Goal: Task Accomplishment & Management: Use online tool/utility

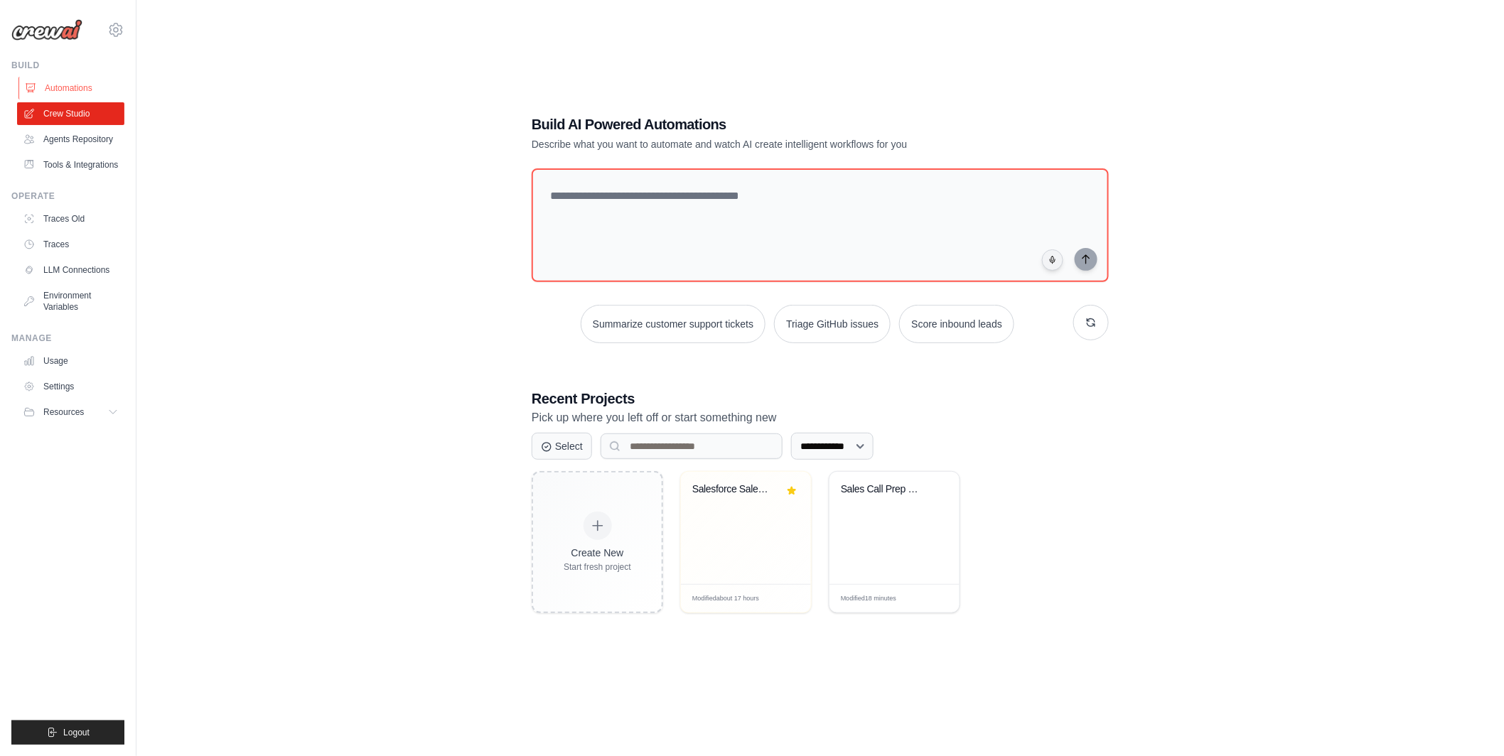
click at [59, 87] on link "Automations" at bounding box center [71, 88] width 107 height 23
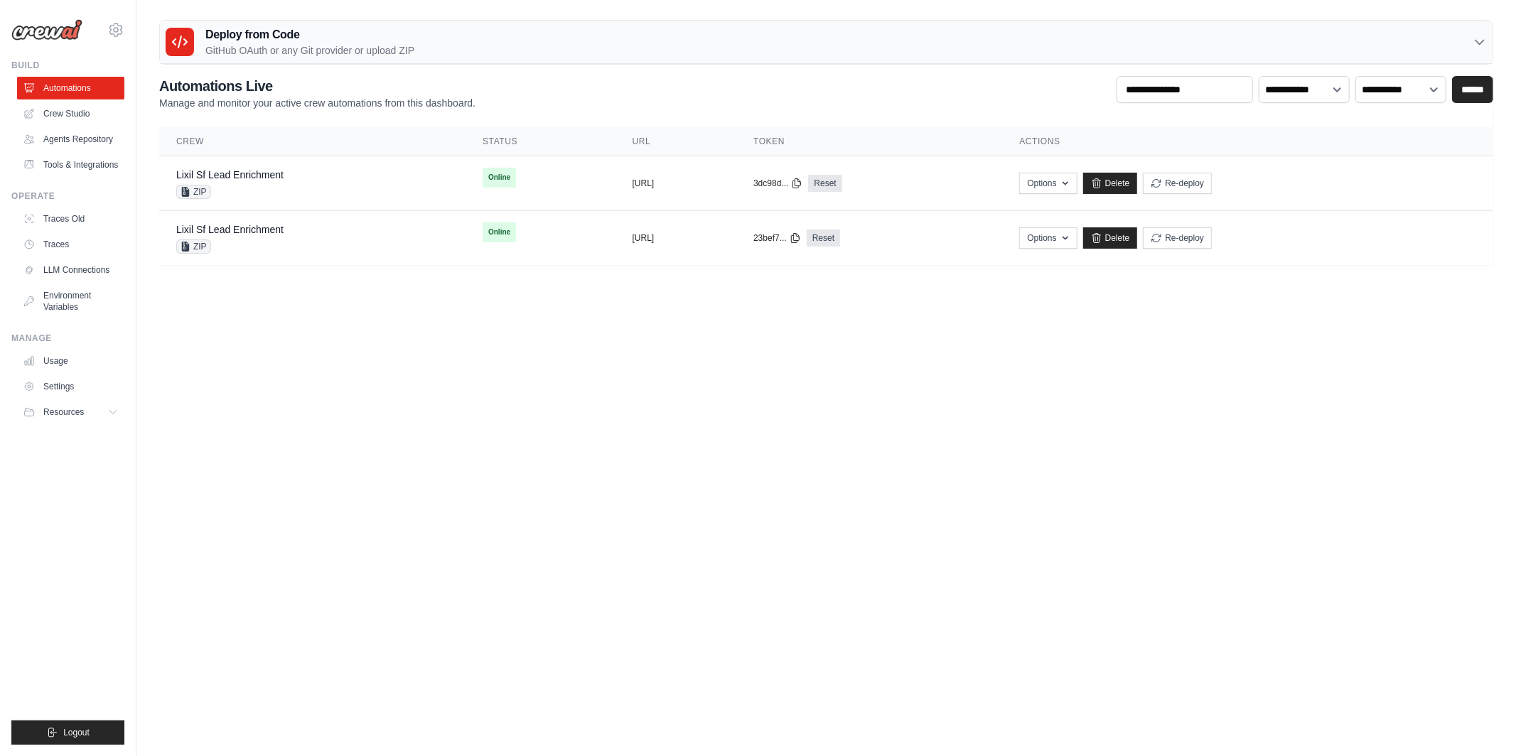
click at [208, 45] on p "GitHub OAuth or any Git provider or upload ZIP" at bounding box center [309, 50] width 209 height 14
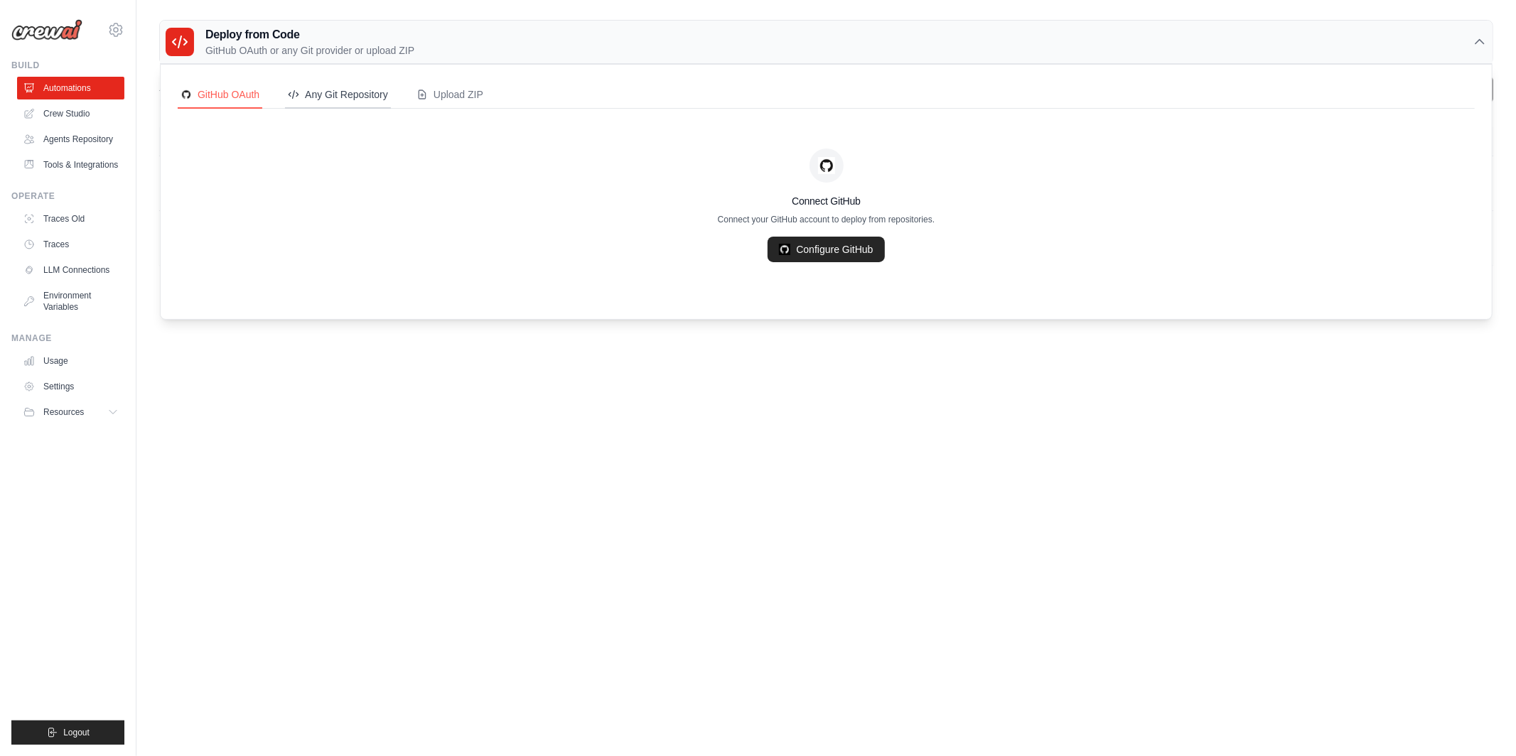
click at [333, 97] on div "Any Git Repository" at bounding box center [338, 94] width 100 height 14
click at [800, 254] on link "Add Git Repository" at bounding box center [827, 250] width 124 height 26
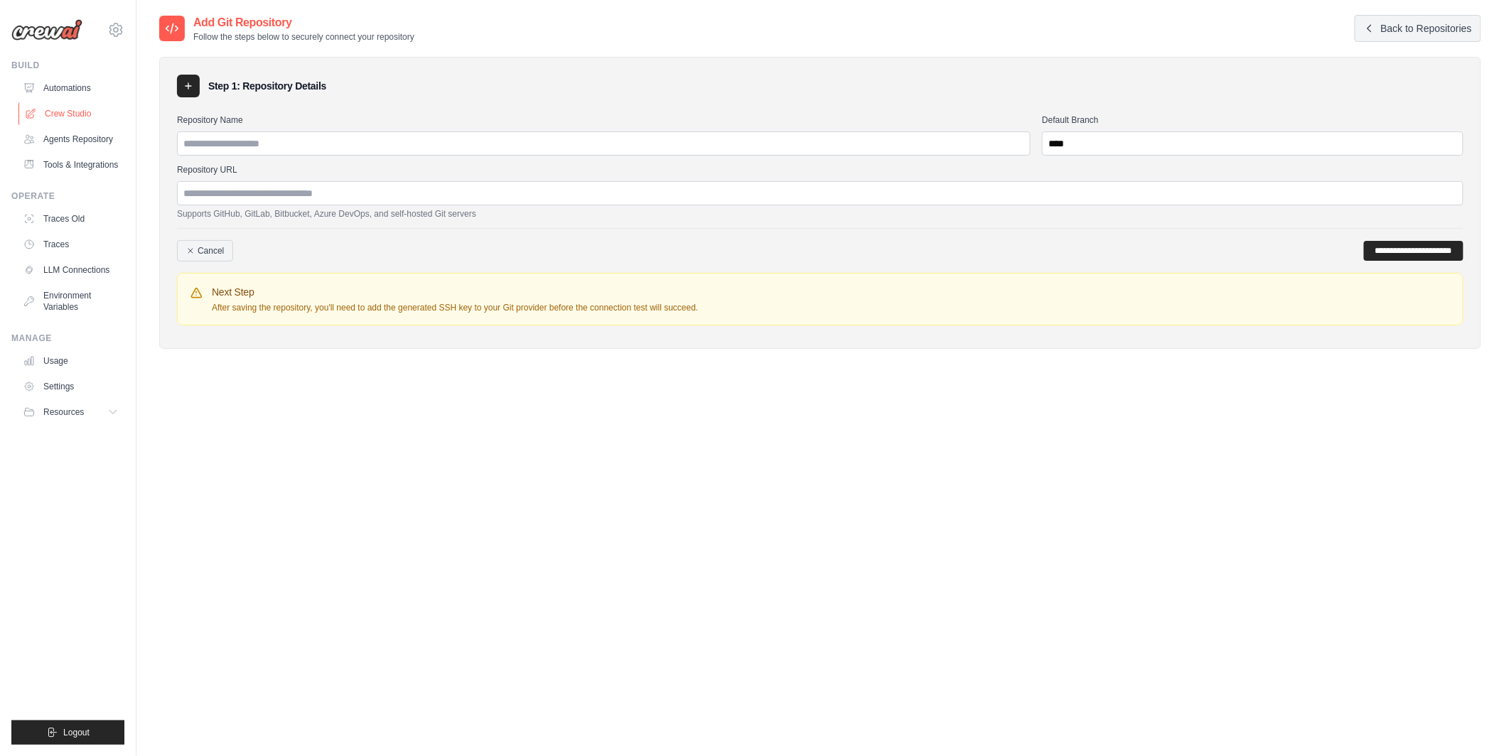
click at [71, 114] on link "Crew Studio" at bounding box center [71, 113] width 107 height 23
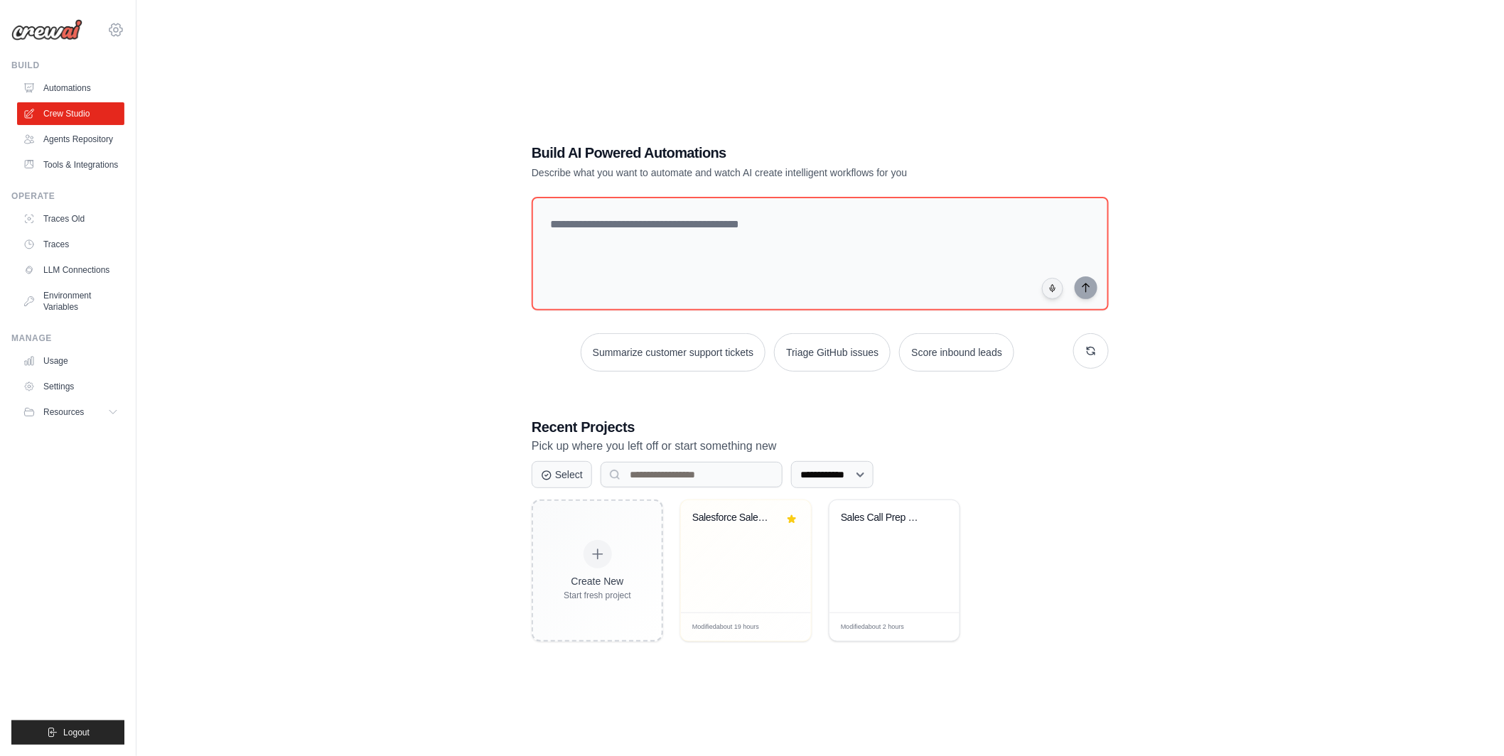
click at [110, 31] on icon at bounding box center [115, 29] width 13 height 12
click at [158, 145] on span "TH@Crew" at bounding box center [178, 145] width 112 height 14
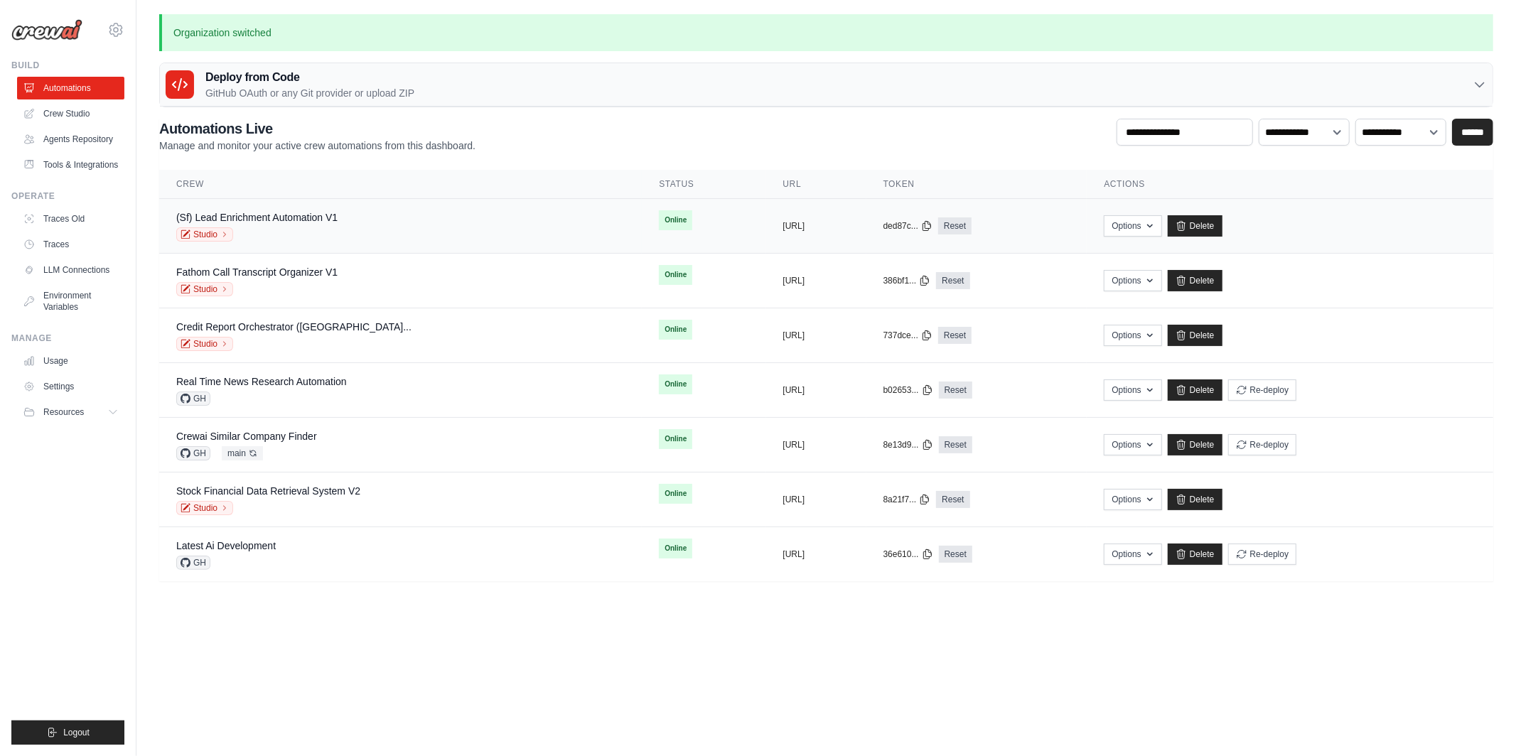
click at [295, 238] on div "Studio" at bounding box center [256, 234] width 161 height 14
click at [217, 234] on link "Studio" at bounding box center [204, 234] width 57 height 14
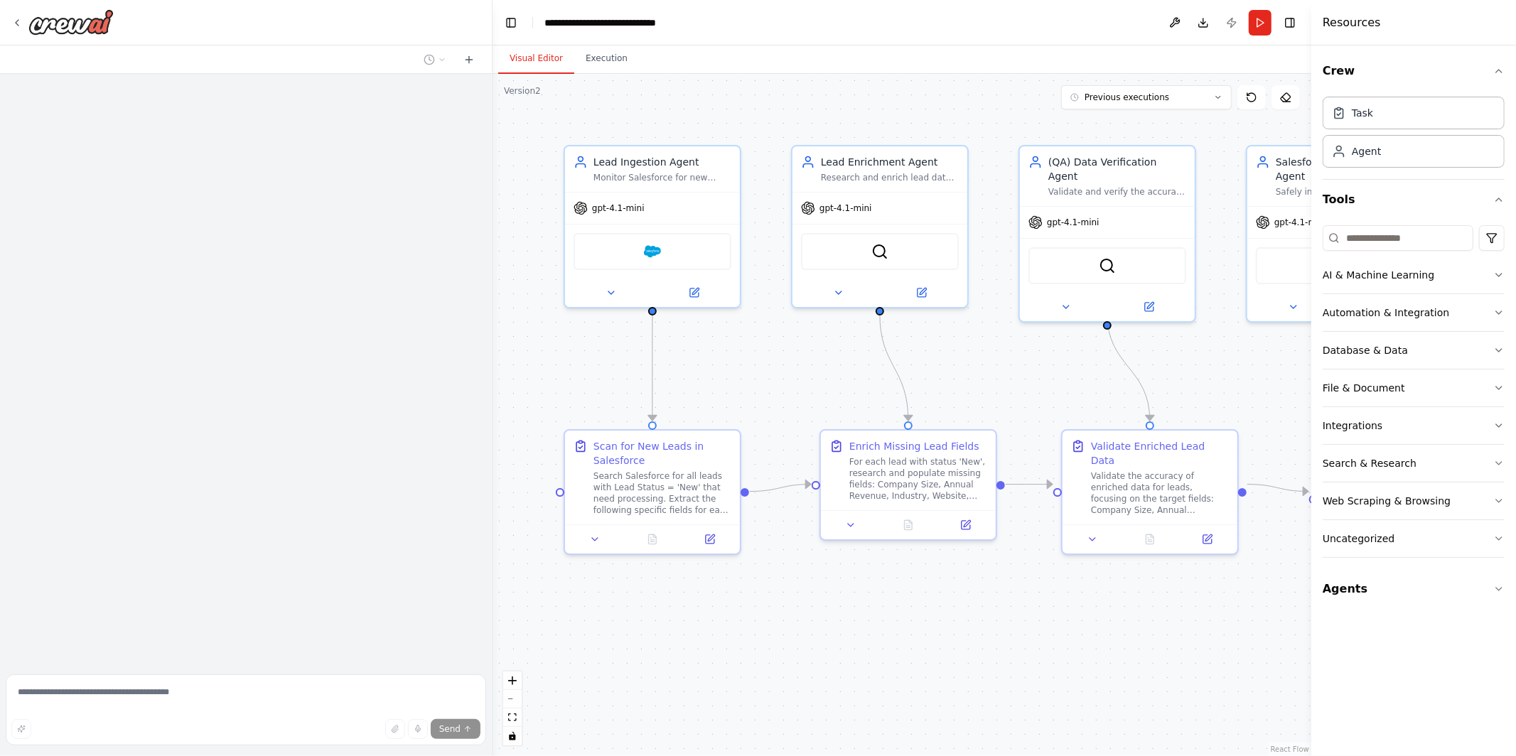
scroll to position [2475, 0]
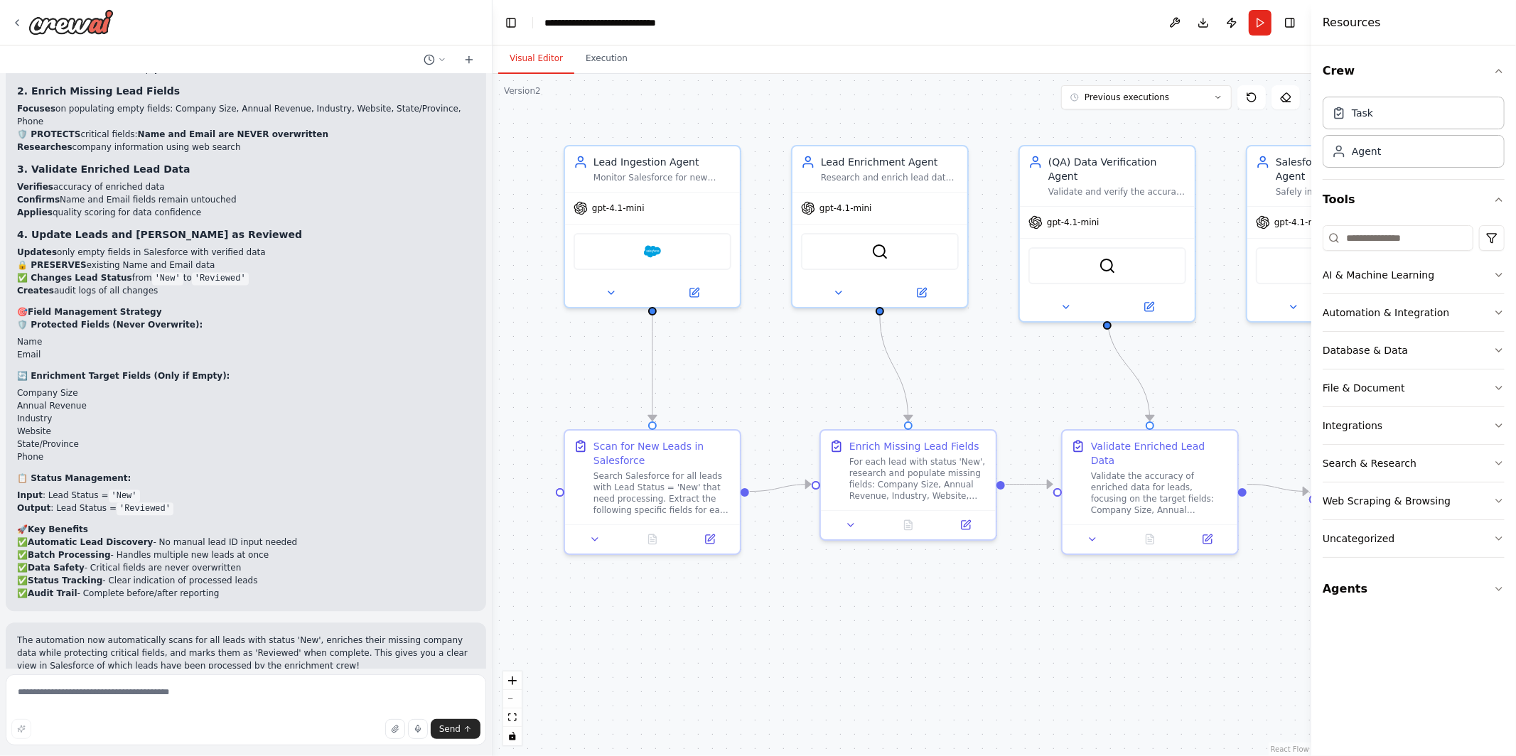
click at [868, 358] on div ".deletable-edge-delete-btn { width: 20px; height: 20px; border: 0px solid #ffff…" at bounding box center [902, 415] width 819 height 682
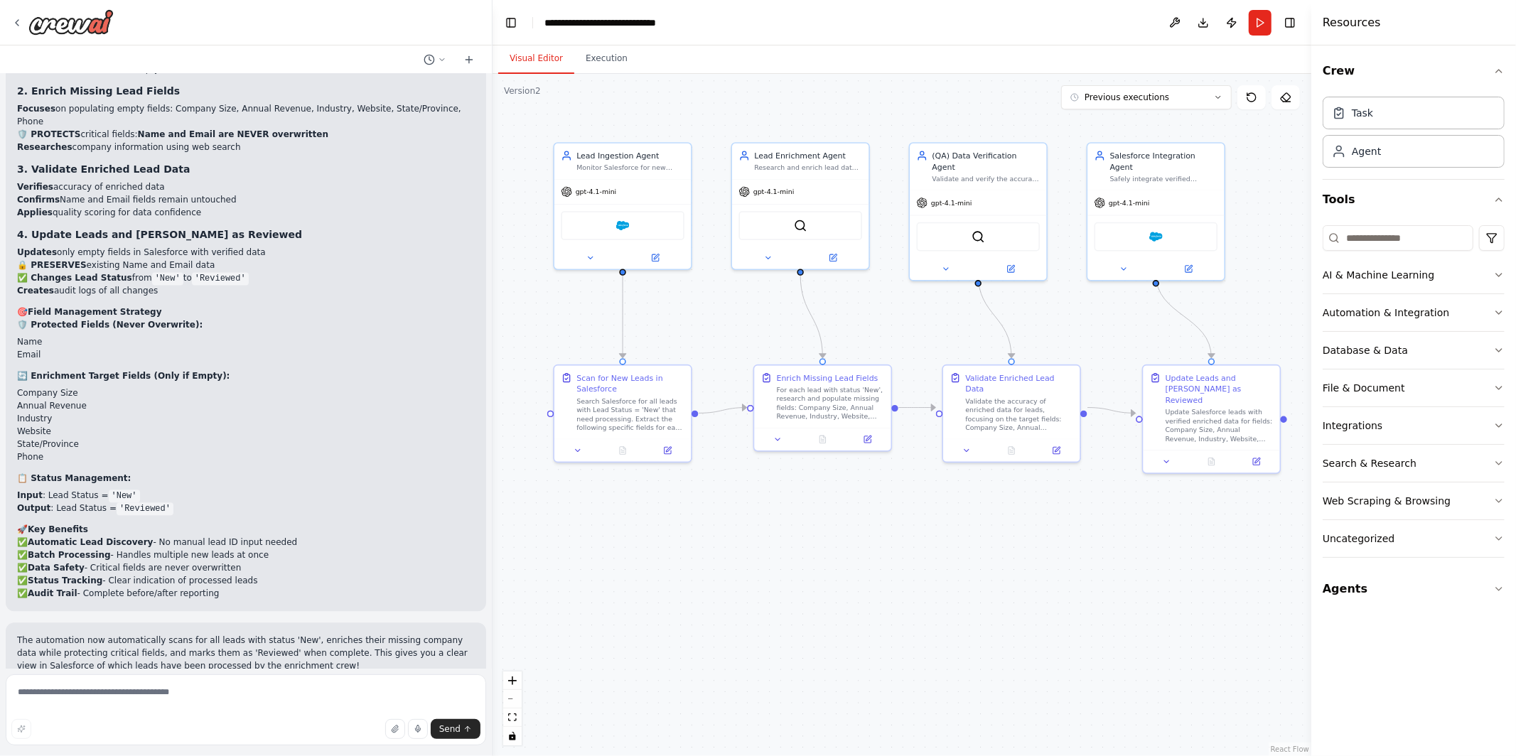
drag, startPoint x: 1154, startPoint y: 567, endPoint x: 1077, endPoint y: 517, distance: 91.1
click at [1077, 517] on div ".deletable-edge-delete-btn { width: 20px; height: 20px; border: 0px solid #ffff…" at bounding box center [902, 415] width 819 height 682
click at [1371, 243] on input at bounding box center [1398, 238] width 151 height 26
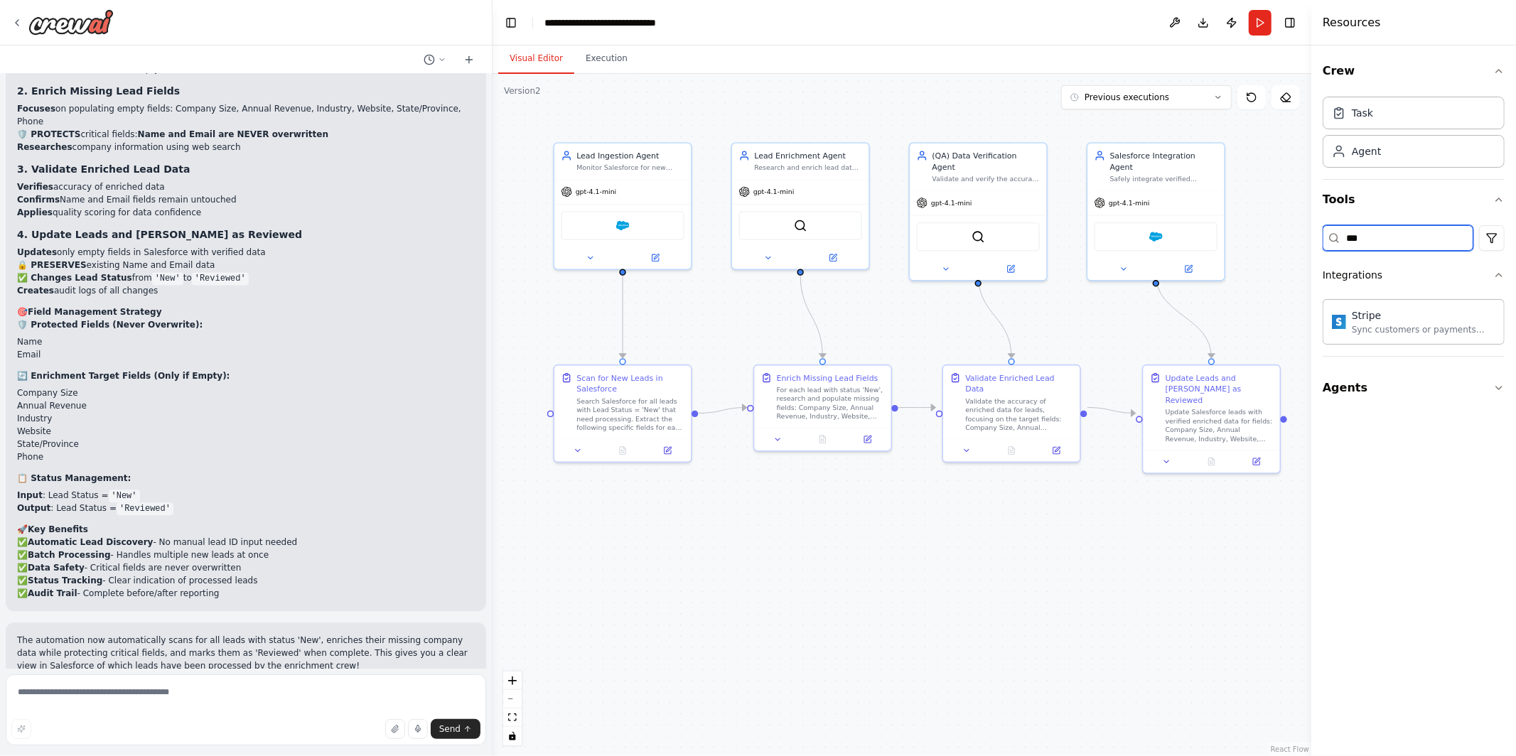
type input "****"
click at [1377, 240] on input "****" at bounding box center [1398, 238] width 151 height 26
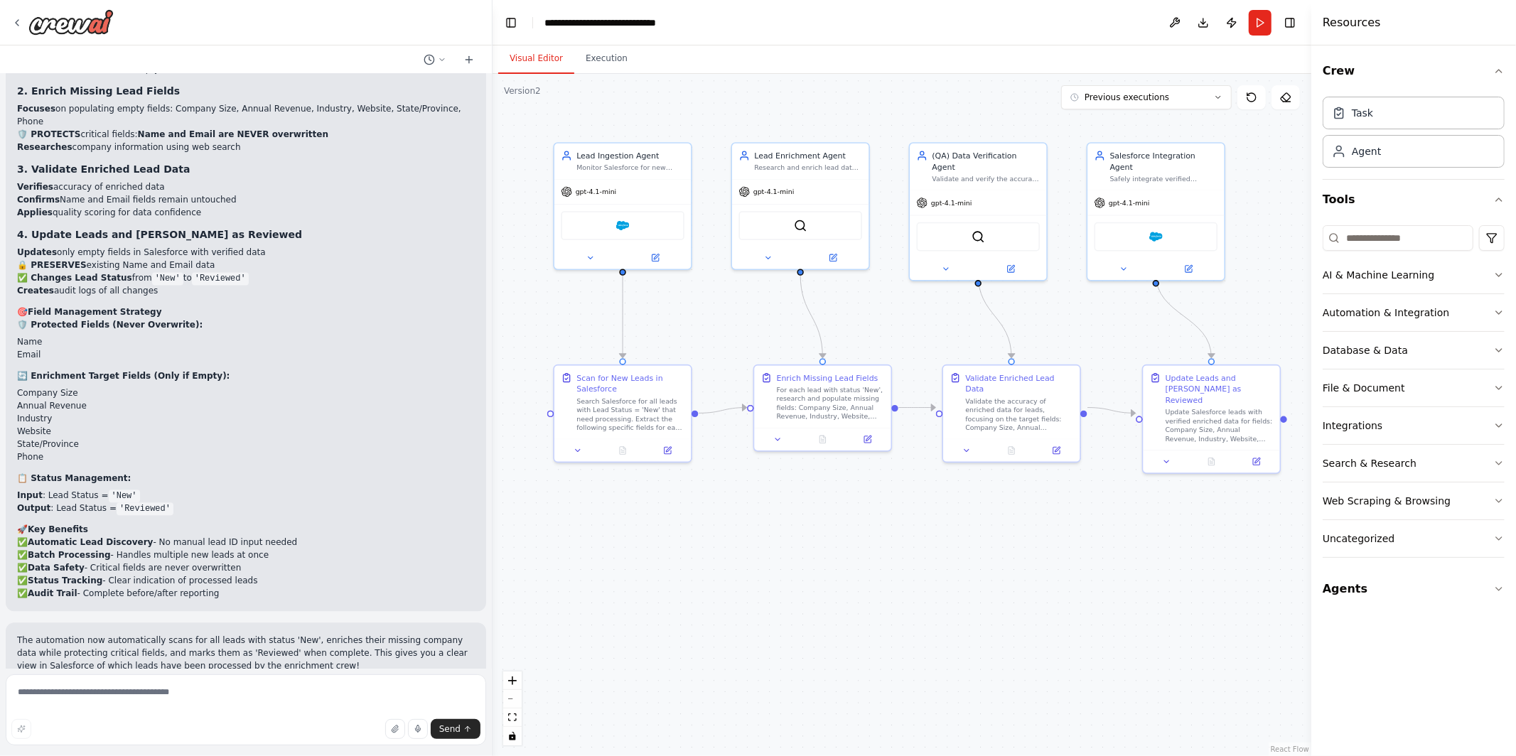
click at [998, 680] on div ".deletable-edge-delete-btn { width: 20px; height: 20px; border: 0px solid #ffff…" at bounding box center [902, 415] width 819 height 682
click at [1336, 599] on button "Agents" at bounding box center [1414, 589] width 182 height 40
click at [658, 183] on div "gpt-4.1-mini" at bounding box center [622, 190] width 136 height 24
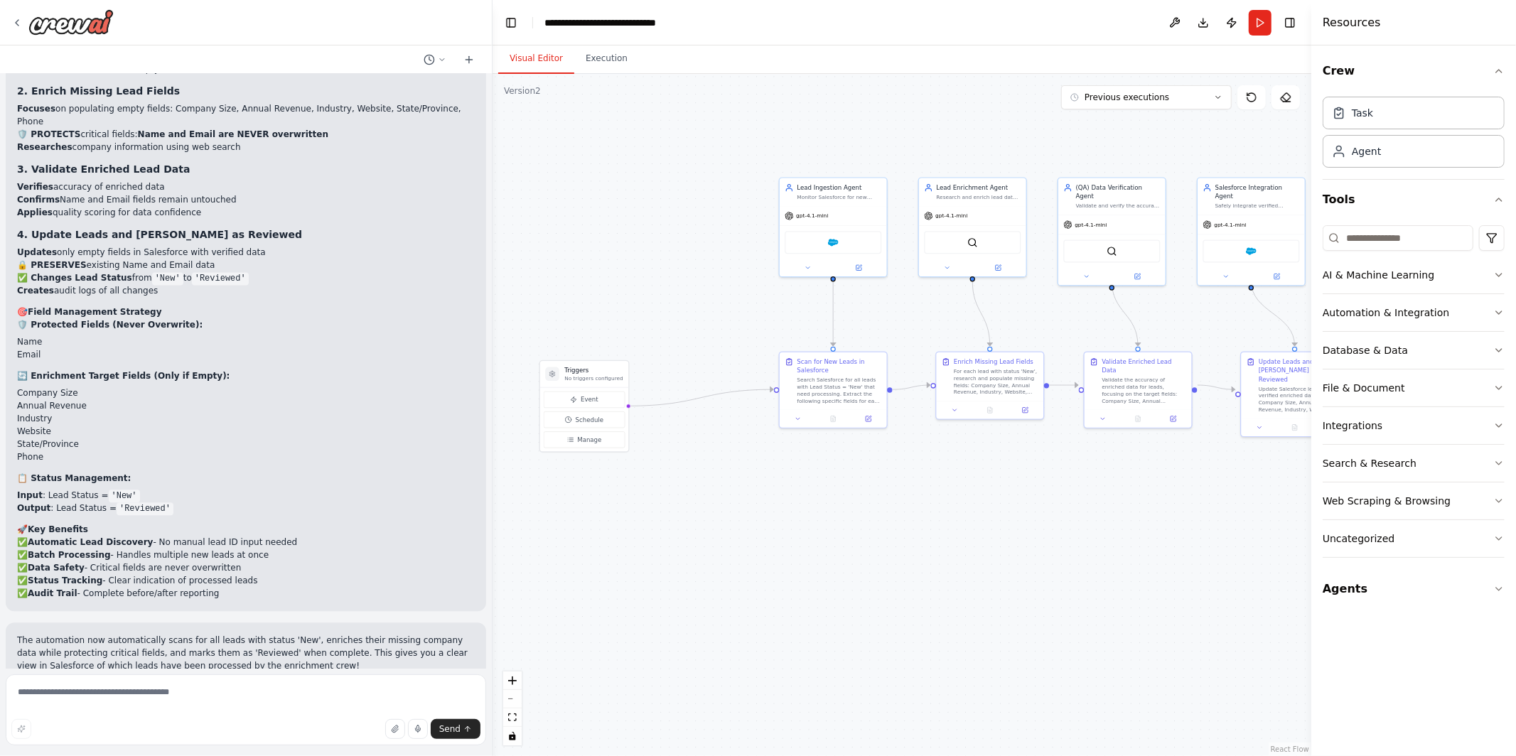
drag, startPoint x: 672, startPoint y: 302, endPoint x: 878, endPoint y: 323, distance: 207.2
click at [878, 323] on div ".deletable-edge-delete-btn { width: 20px; height: 20px; border: 0px solid #ffff…" at bounding box center [902, 415] width 819 height 682
drag, startPoint x: 575, startPoint y: 385, endPoint x: 670, endPoint y: 318, distance: 115.8
click at [670, 318] on div "Triggers No triggers configured Event Schedule Manage" at bounding box center [676, 337] width 90 height 92
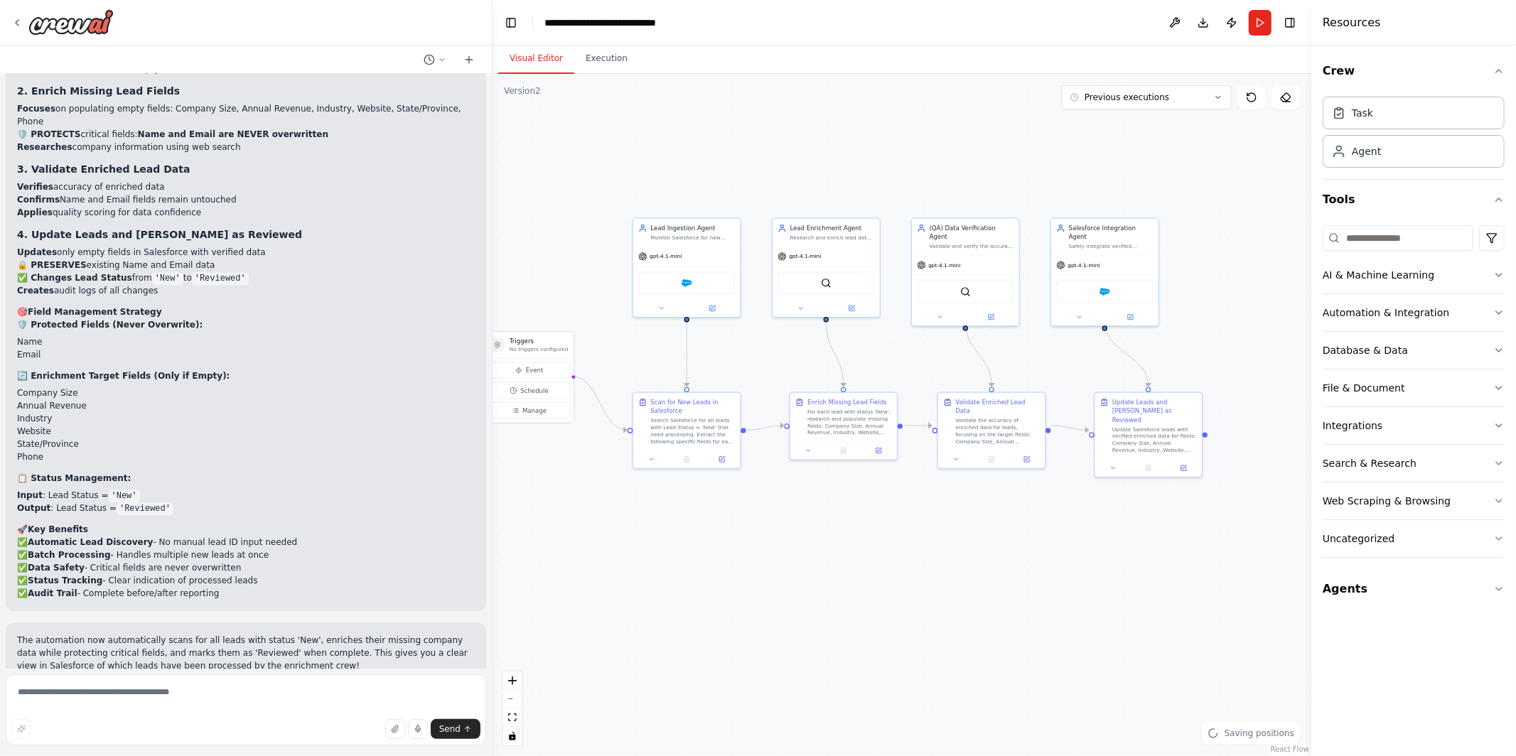
drag, startPoint x: 783, startPoint y: 504, endPoint x: 638, endPoint y: 540, distance: 149.5
click at [638, 540] on div ".deletable-edge-delete-btn { width: 20px; height: 20px; border: 0px solid #ffff…" at bounding box center [902, 415] width 819 height 682
click at [14, 22] on icon at bounding box center [16, 22] width 11 height 11
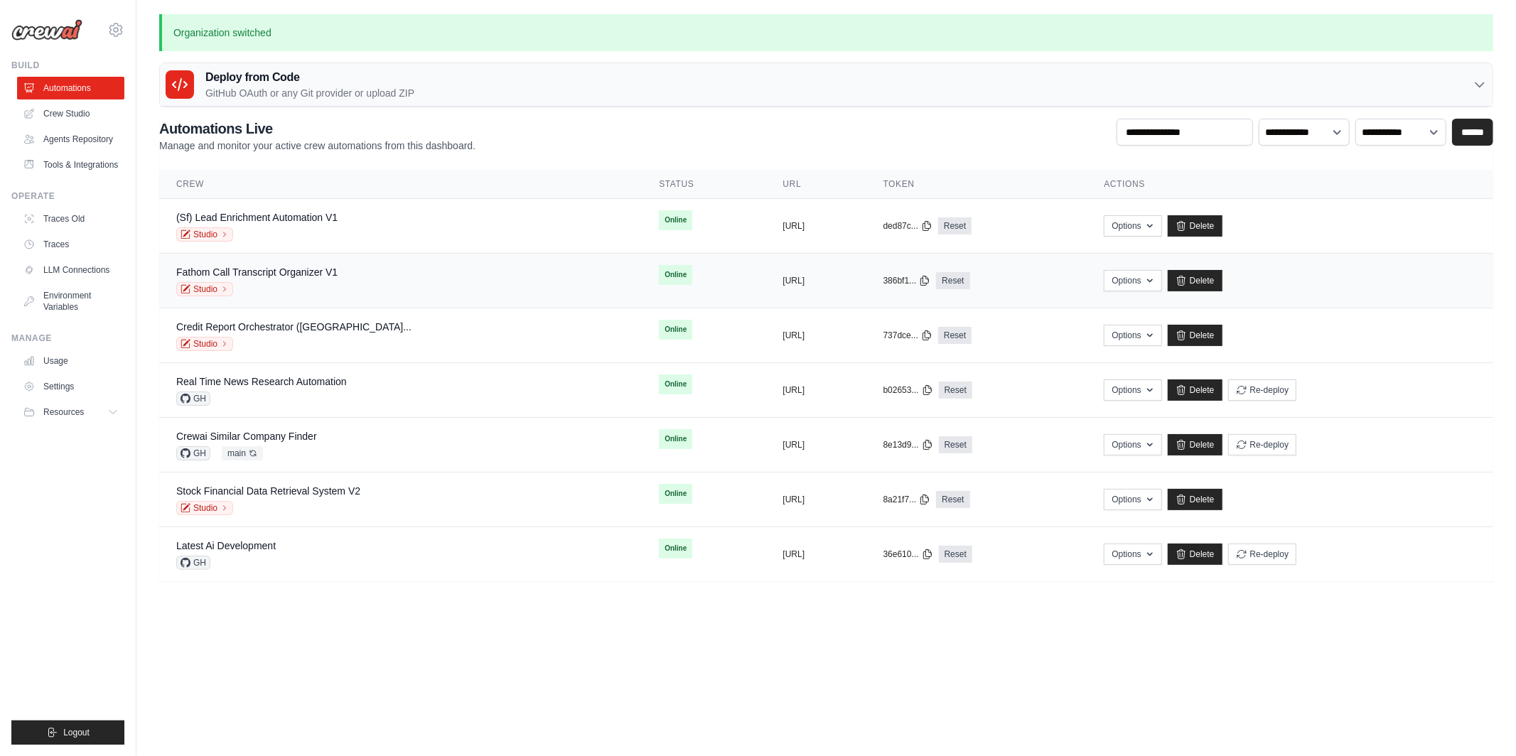
click at [199, 282] on div "Studio" at bounding box center [256, 289] width 161 height 14
click at [199, 289] on link "Studio" at bounding box center [204, 289] width 57 height 14
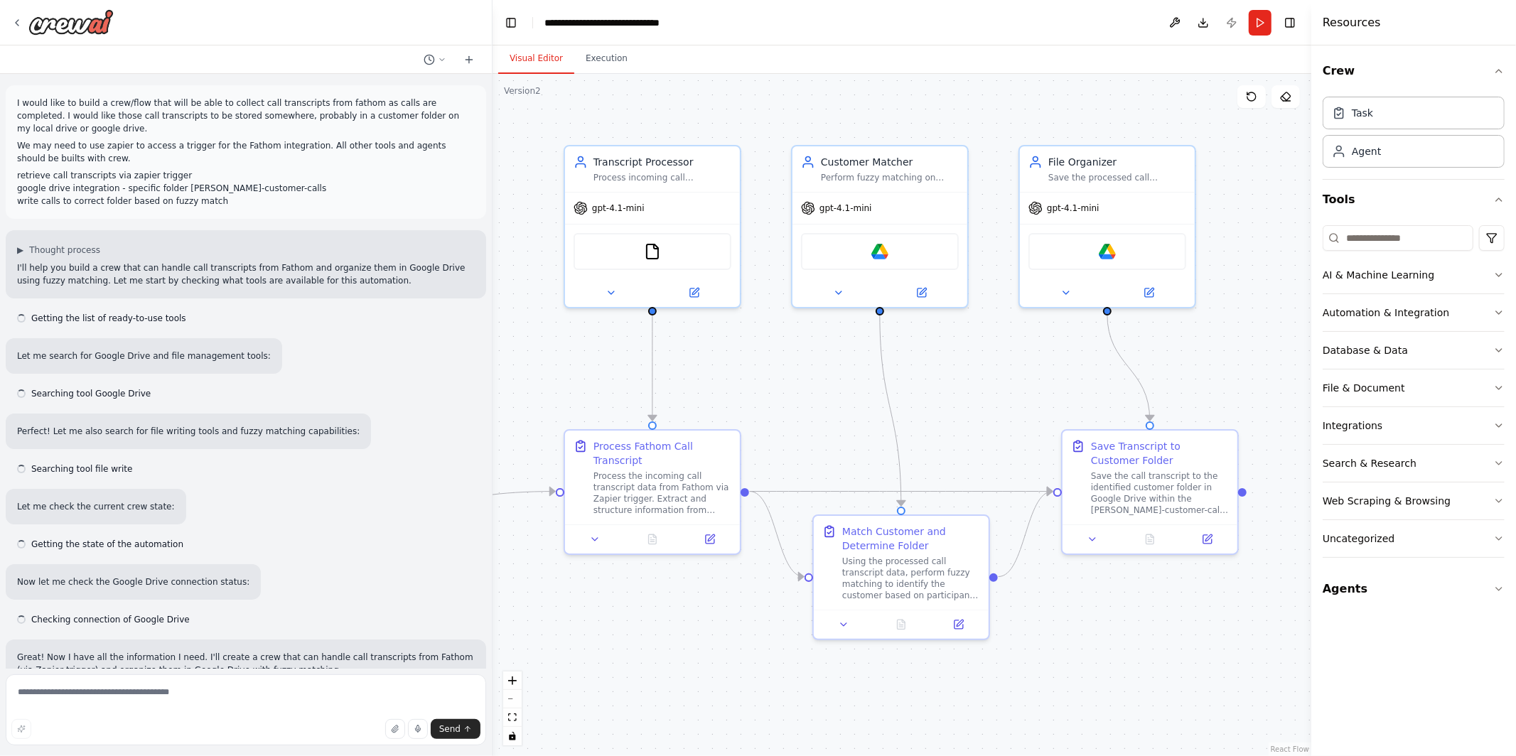
scroll to position [2641, 0]
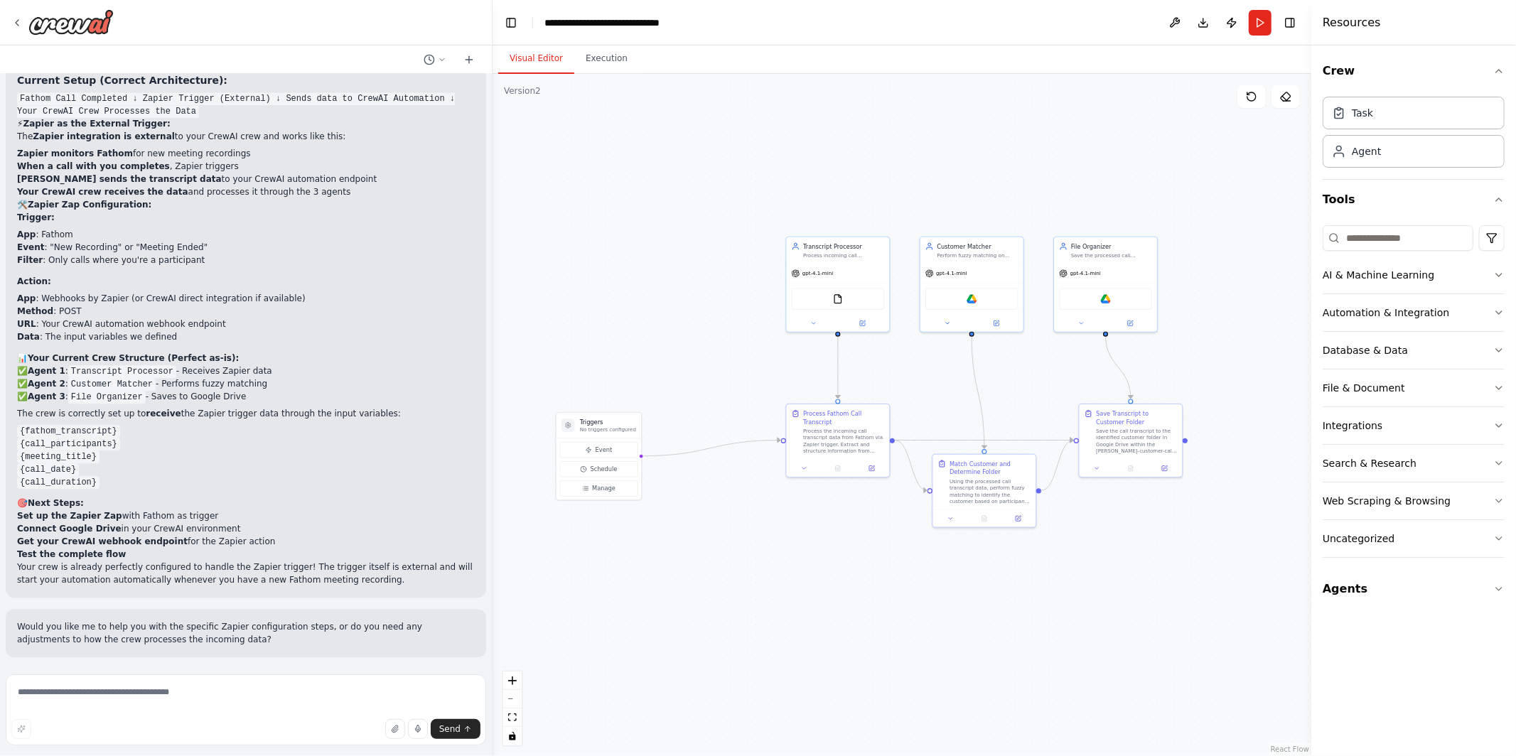
drag, startPoint x: 605, startPoint y: 399, endPoint x: 771, endPoint y: 389, distance: 166.7
click at [771, 389] on div ".deletable-edge-delete-btn { width: 20px; height: 20px; border: 0px solid #ffff…" at bounding box center [902, 415] width 819 height 682
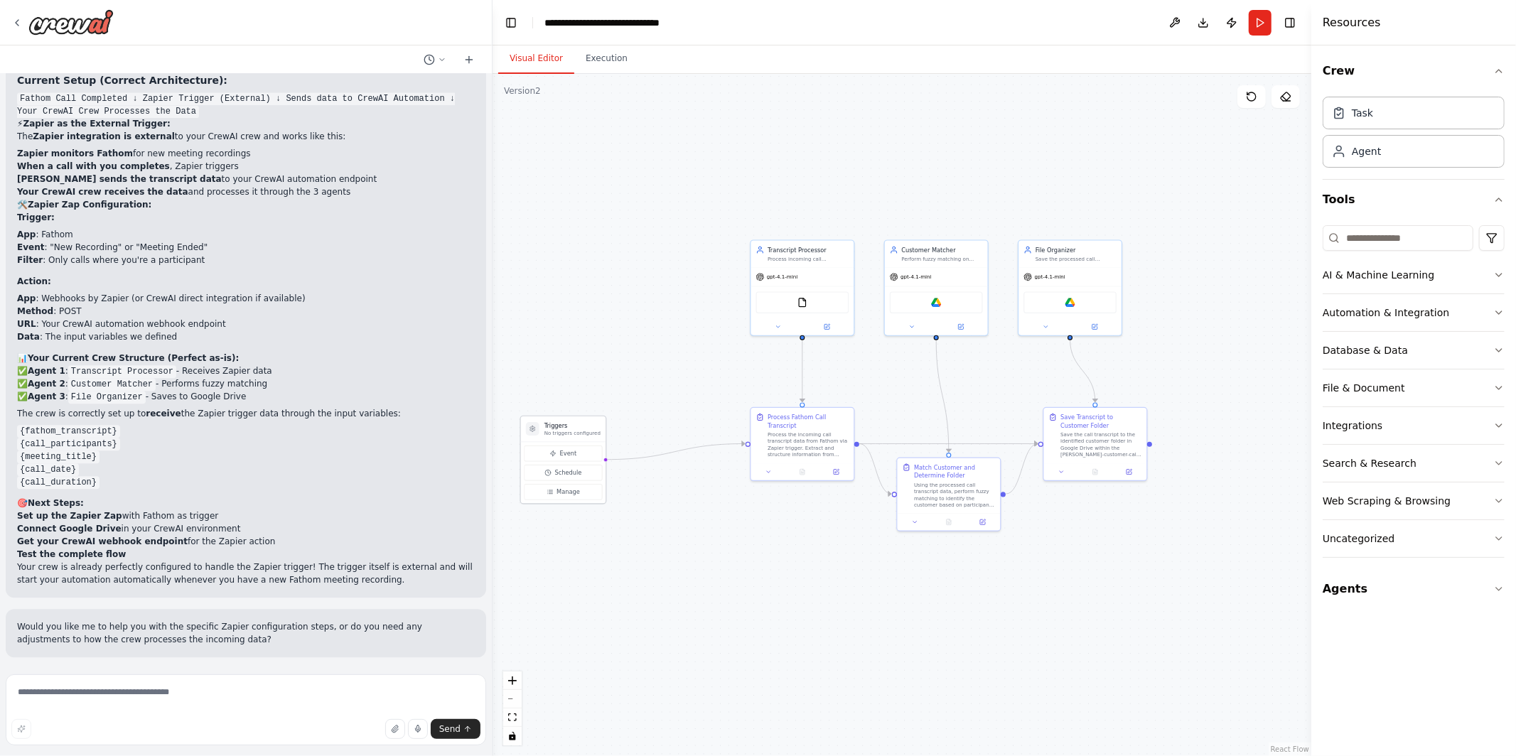
click at [577, 430] on p "No triggers configured" at bounding box center [573, 433] width 56 height 6
click at [572, 500] on button "Manage" at bounding box center [563, 492] width 78 height 16
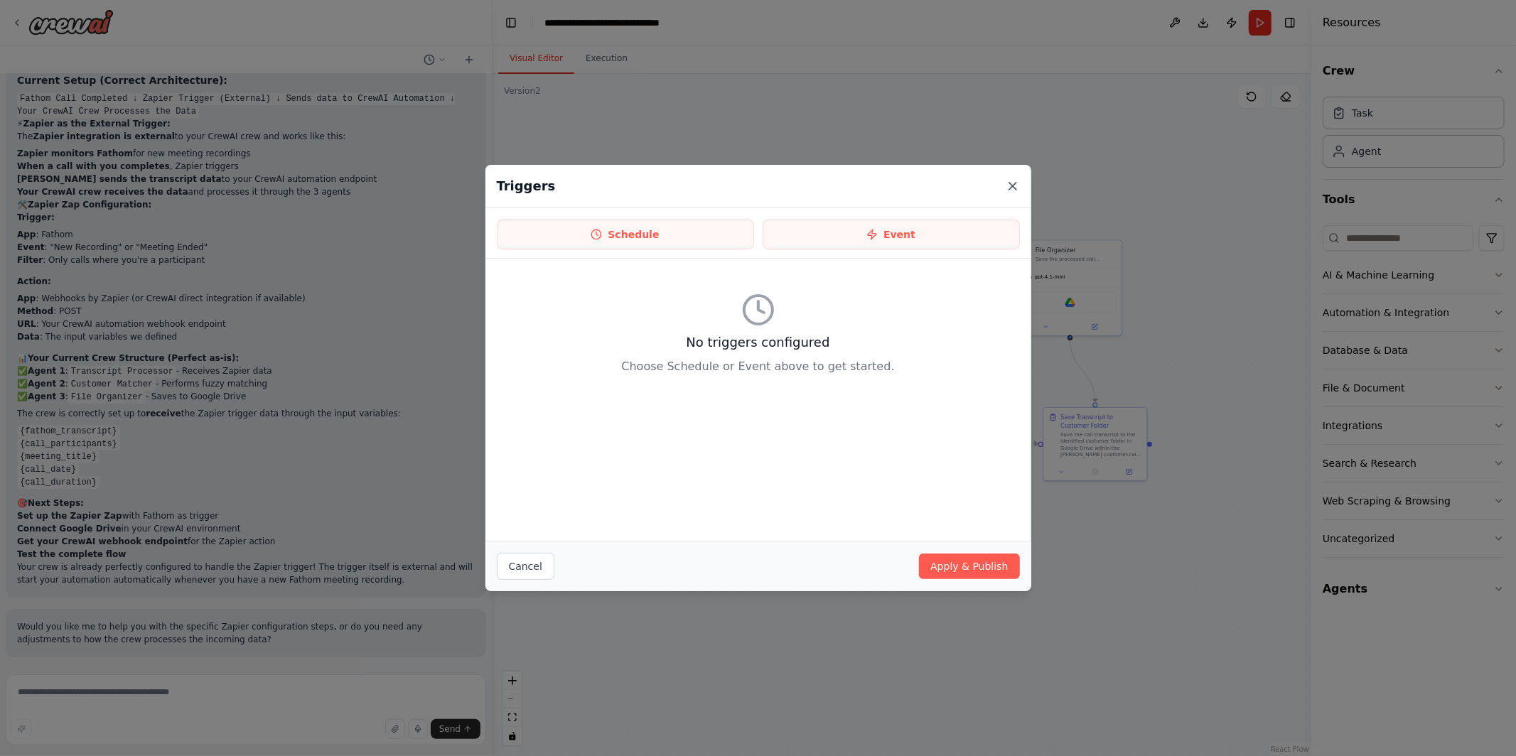
click at [1012, 189] on icon at bounding box center [1013, 186] width 14 height 14
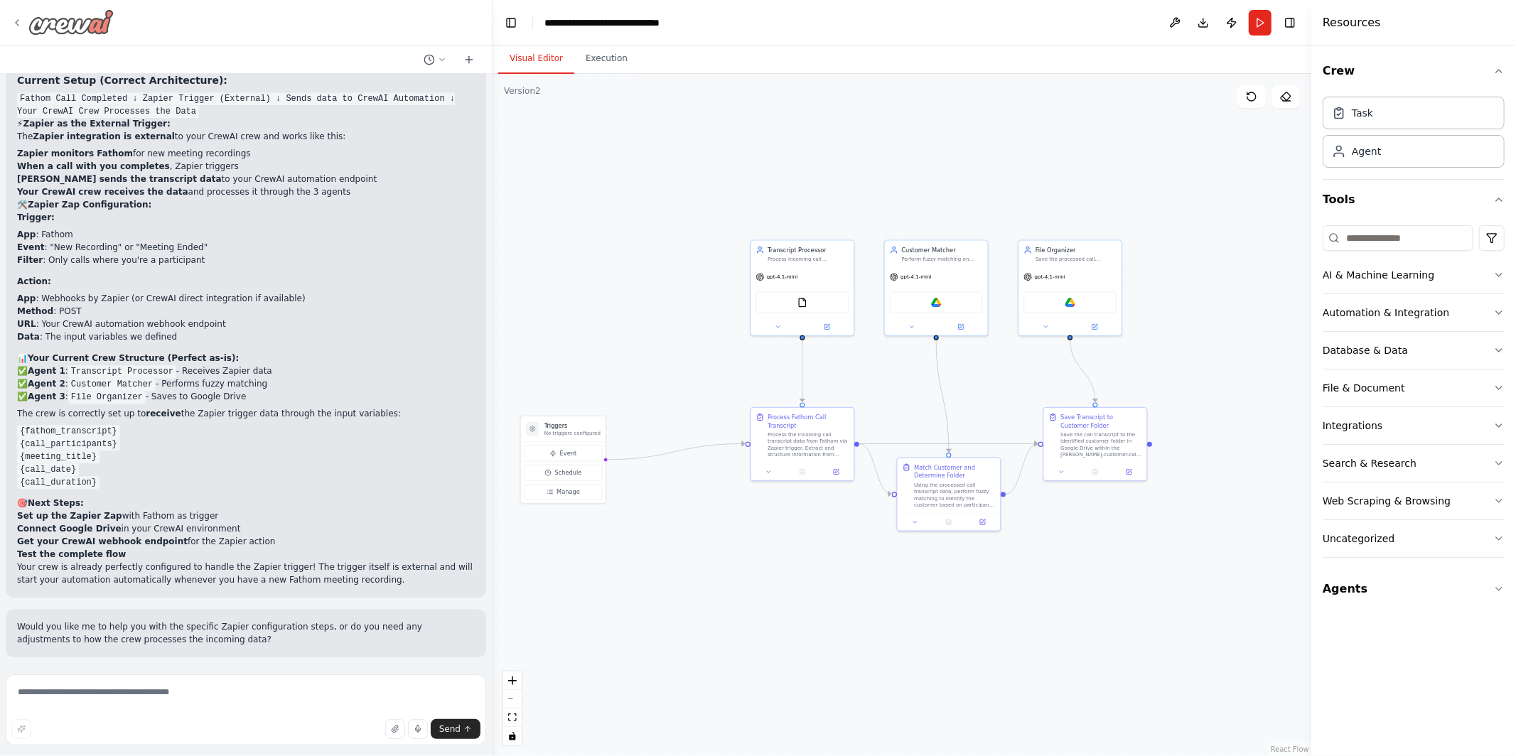
click at [17, 21] on icon at bounding box center [16, 22] width 11 height 11
